Goal: Transaction & Acquisition: Subscribe to service/newsletter

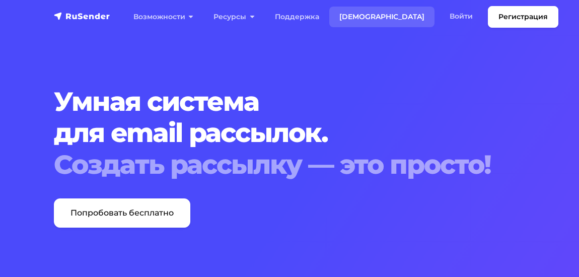
click at [350, 18] on link "[DEMOGRAPHIC_DATA]" at bounding box center [381, 17] width 105 height 21
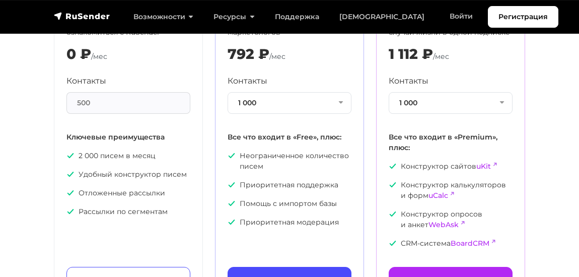
scroll to position [132, 0]
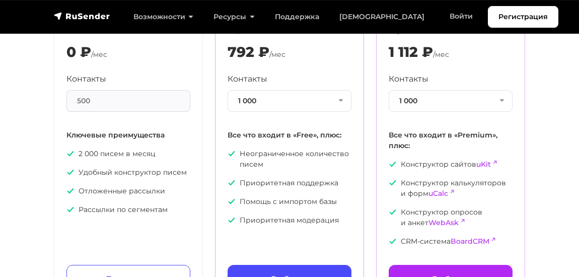
click at [76, 98] on div "500" at bounding box center [128, 101] width 124 height 22
click at [333, 104] on button "1 000" at bounding box center [290, 101] width 124 height 22
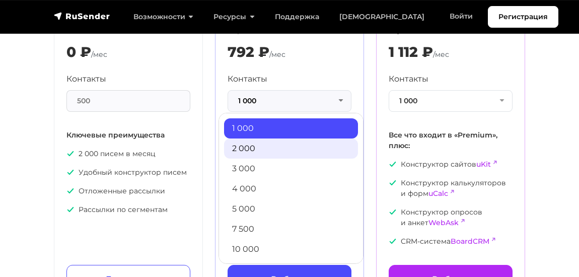
click at [320, 142] on link "2 000" at bounding box center [291, 148] width 134 height 20
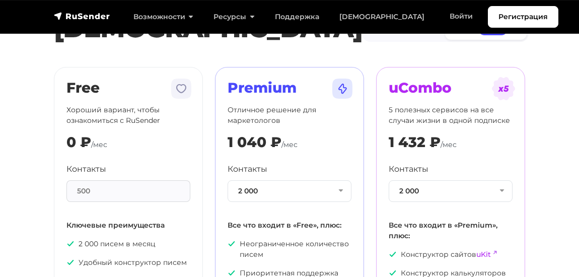
scroll to position [0, 0]
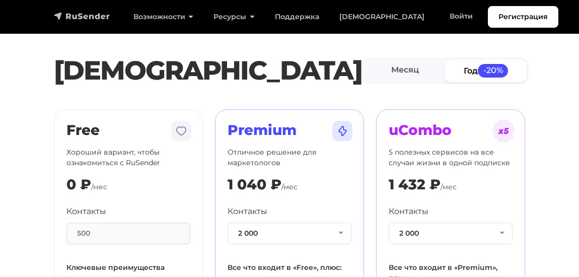
click at [96, 16] on img "navbar" at bounding box center [82, 16] width 56 height 10
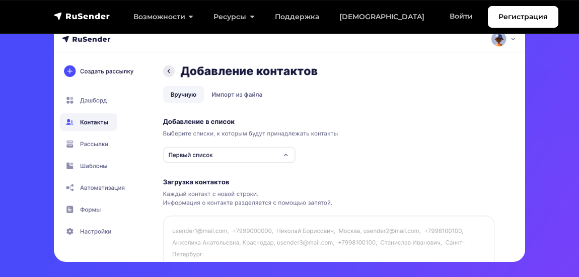
scroll to position [307, 0]
click at [103, 145] on img at bounding box center [289, 134] width 471 height 255
click at [97, 164] on img at bounding box center [289, 134] width 471 height 255
click at [98, 190] on img at bounding box center [289, 134] width 471 height 255
click at [182, 156] on img at bounding box center [289, 134] width 471 height 255
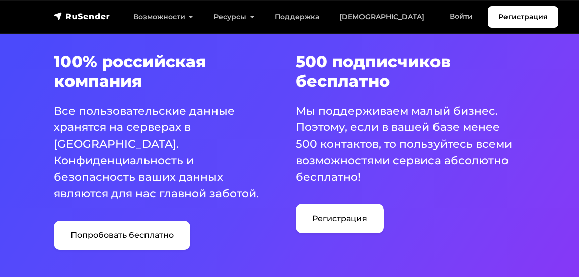
scroll to position [560, 0]
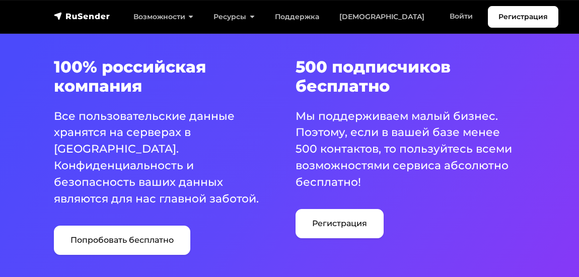
click at [347, 157] on p "Мы поддерживаем малый бизнес. Поэтому, если в вашей базе менее 500 контактов, т…" at bounding box center [405, 149] width 218 height 83
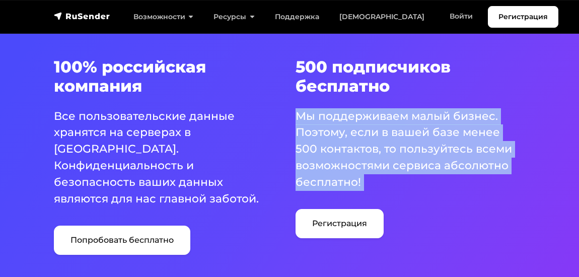
click at [347, 157] on p "Мы поддерживаем малый бизнес. Поэтому, если в вашей базе менее 500 контактов, т…" at bounding box center [405, 149] width 218 height 83
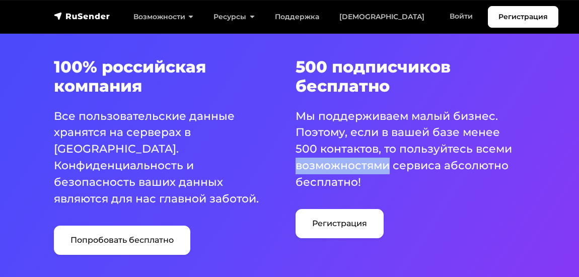
click at [347, 157] on p "Мы поддерживаем малый бизнес. Поэтому, если в вашей базе менее 500 контактов, т…" at bounding box center [405, 149] width 218 height 83
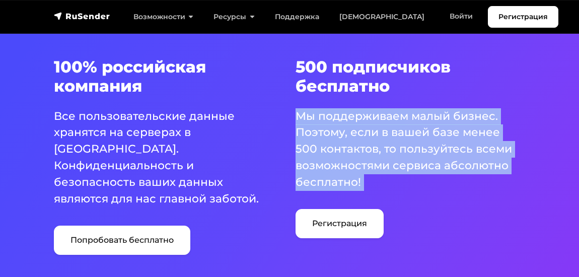
click at [347, 157] on p "Мы поддерживаем малый бизнес. Поэтому, если в вашей базе менее 500 контактов, т…" at bounding box center [405, 149] width 218 height 83
